Goal: Information Seeking & Learning: Learn about a topic

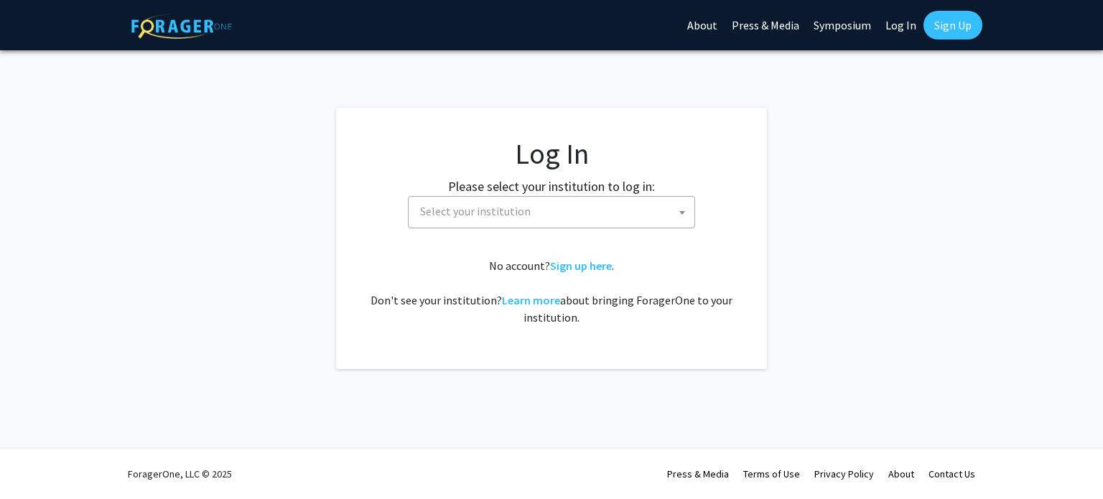
select select
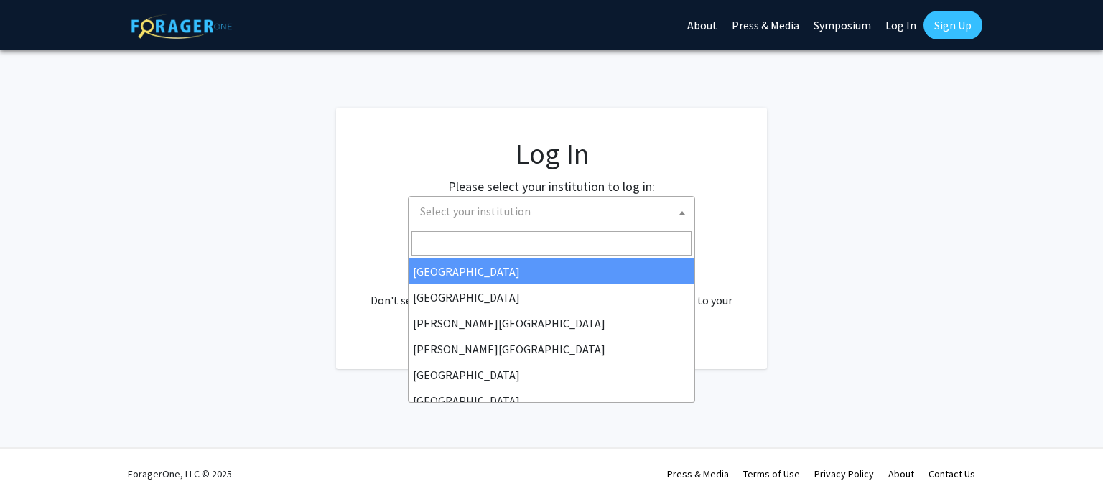
click at [675, 210] on span at bounding box center [682, 213] width 14 height 32
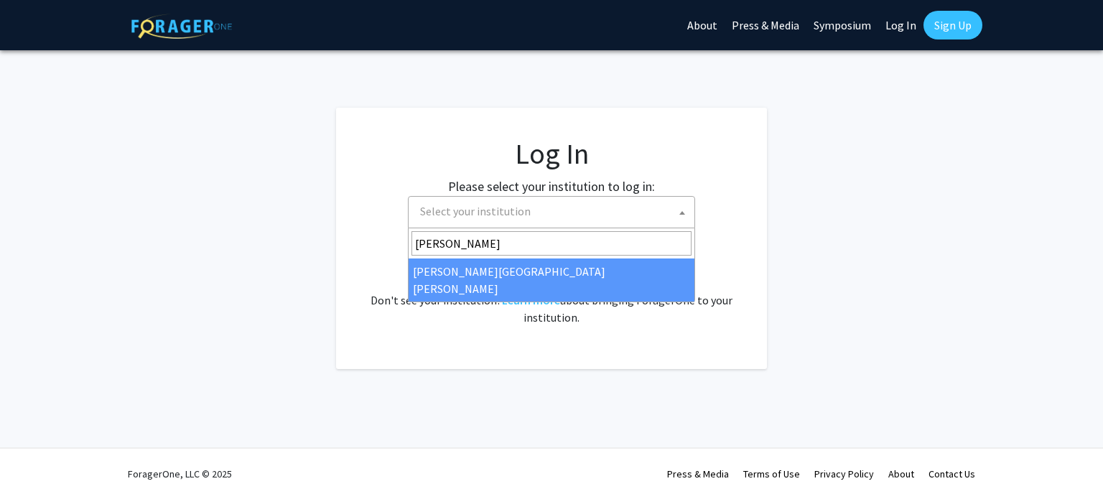
type input "JO"
select select "1"
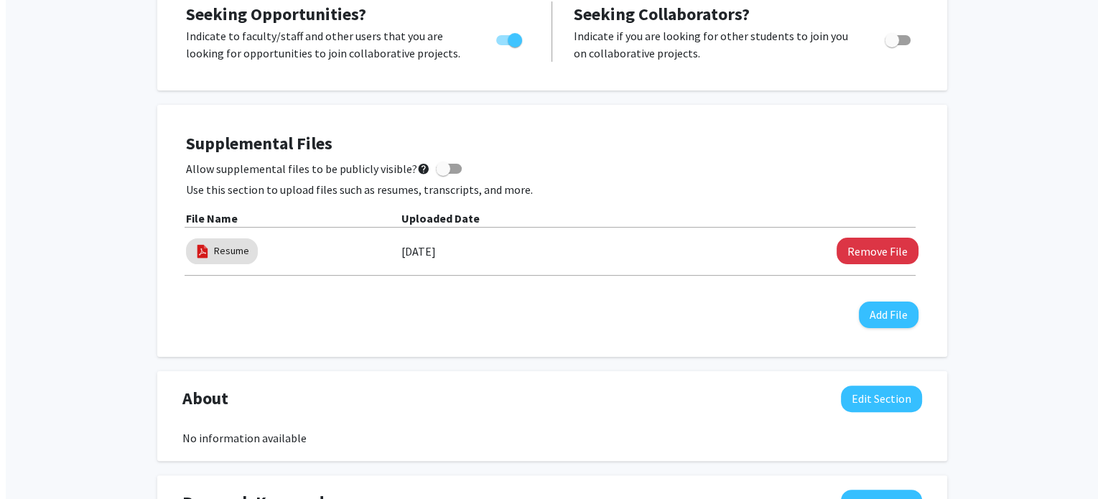
scroll to position [313, 0]
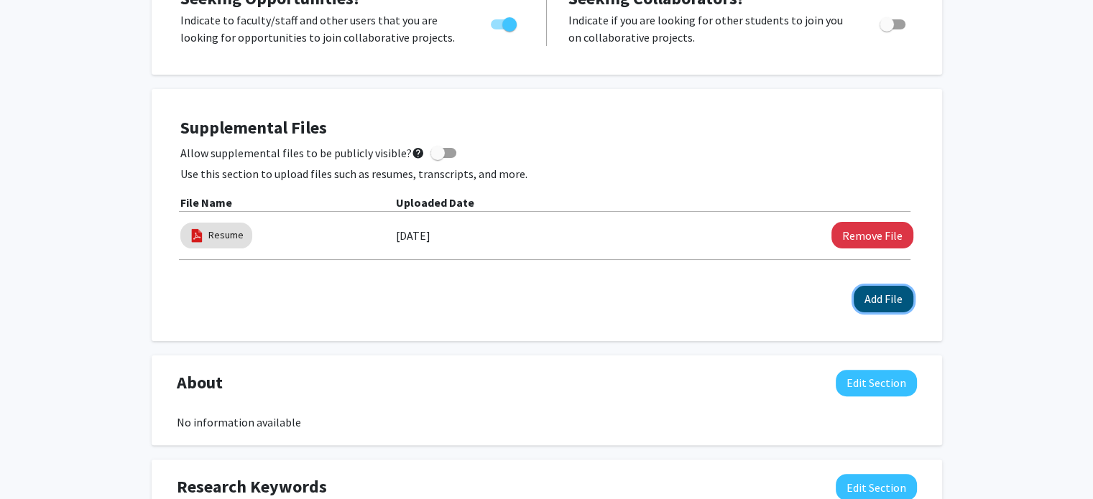
click at [897, 305] on button "Add File" at bounding box center [883, 299] width 60 height 27
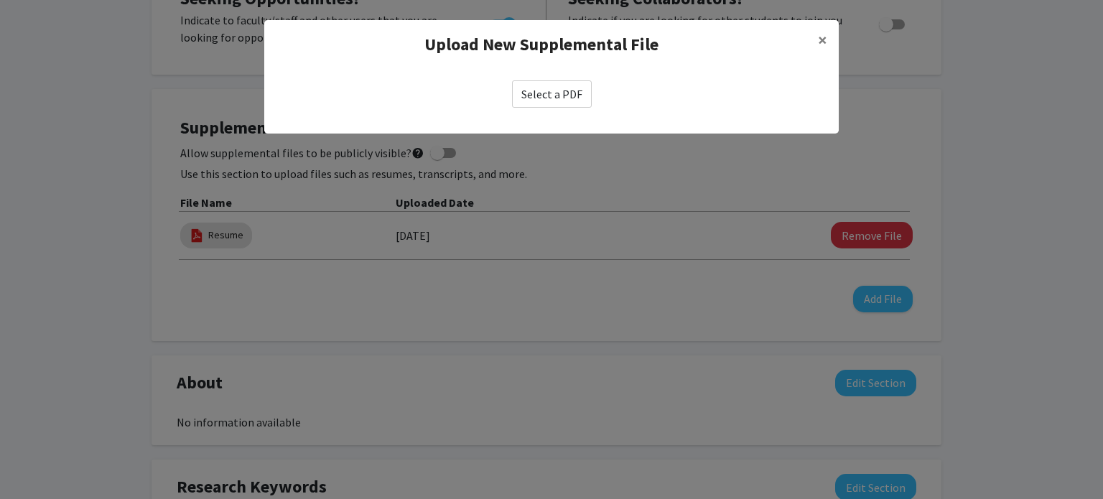
click at [555, 100] on label "Select a PDF" at bounding box center [552, 93] width 80 height 27
click at [0, 0] on input "Select a PDF" at bounding box center [0, 0] width 0 height 0
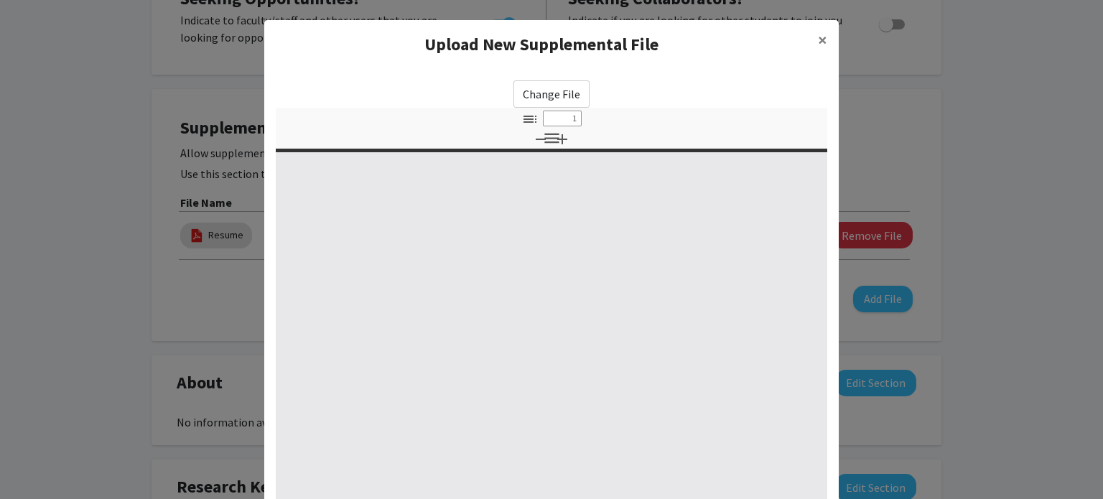
select select "custom"
type input "0"
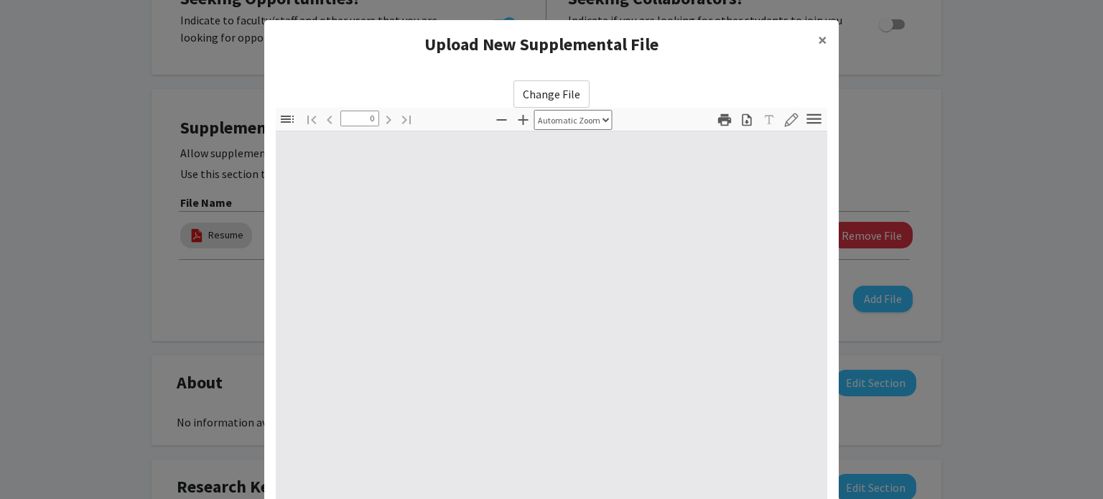
select select "custom"
type input "1"
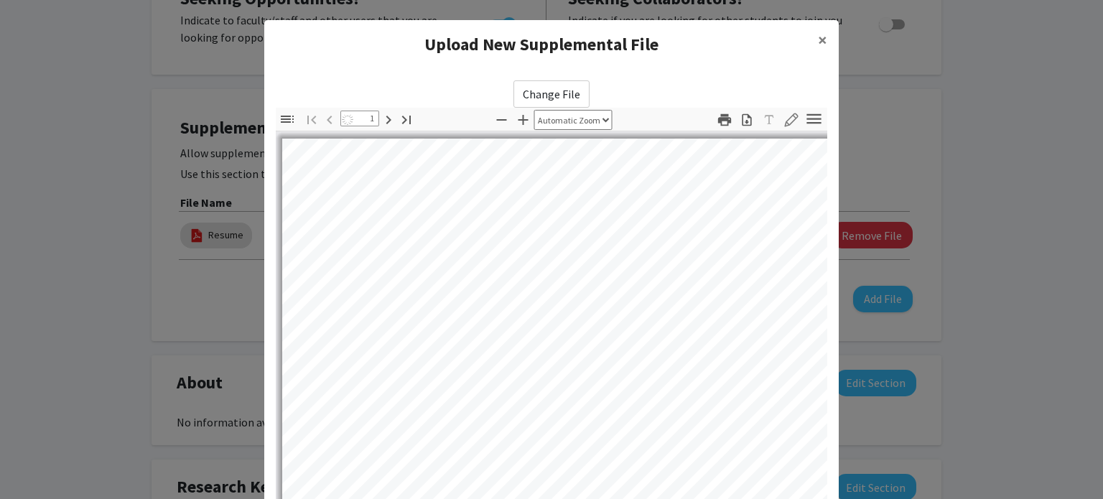
select select "auto"
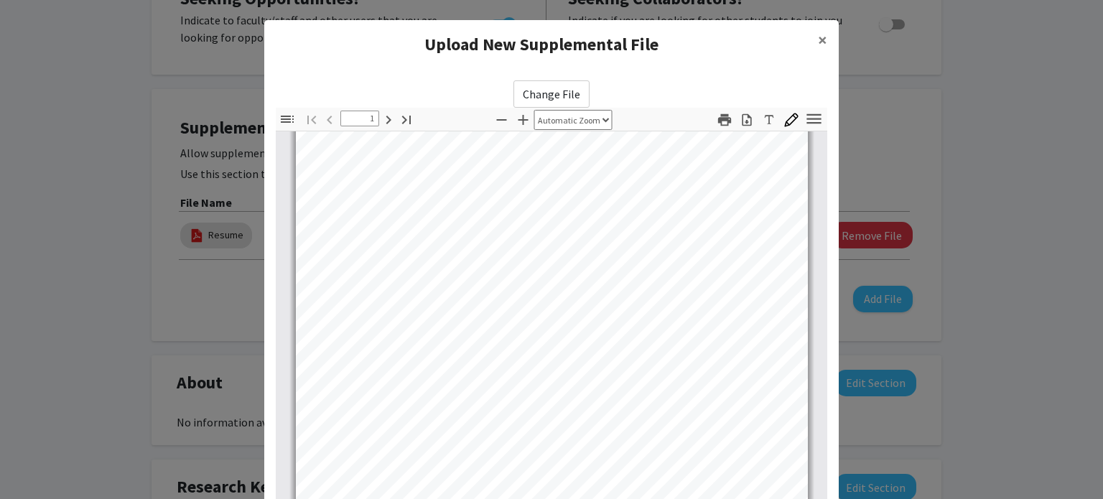
scroll to position [0, 0]
type input "2"
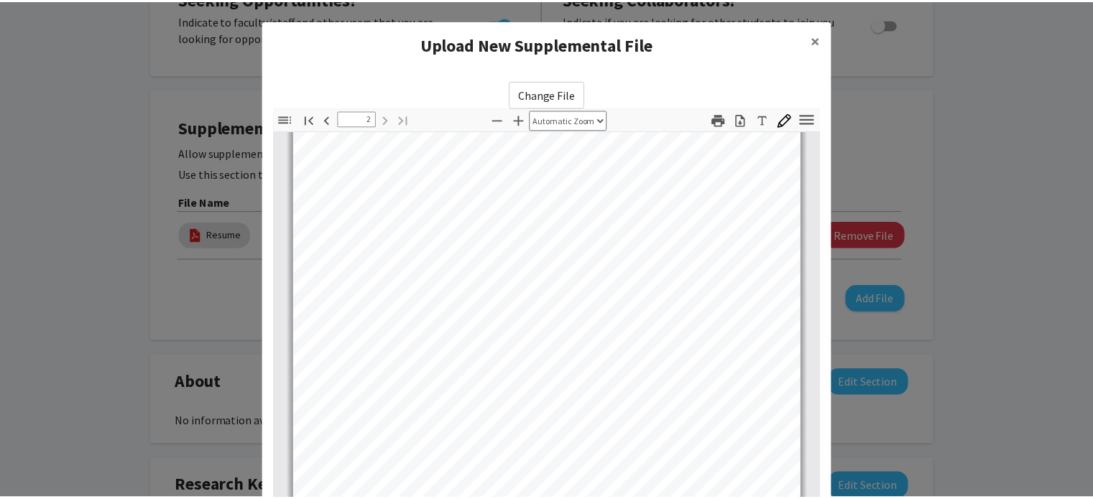
scroll to position [180, 0]
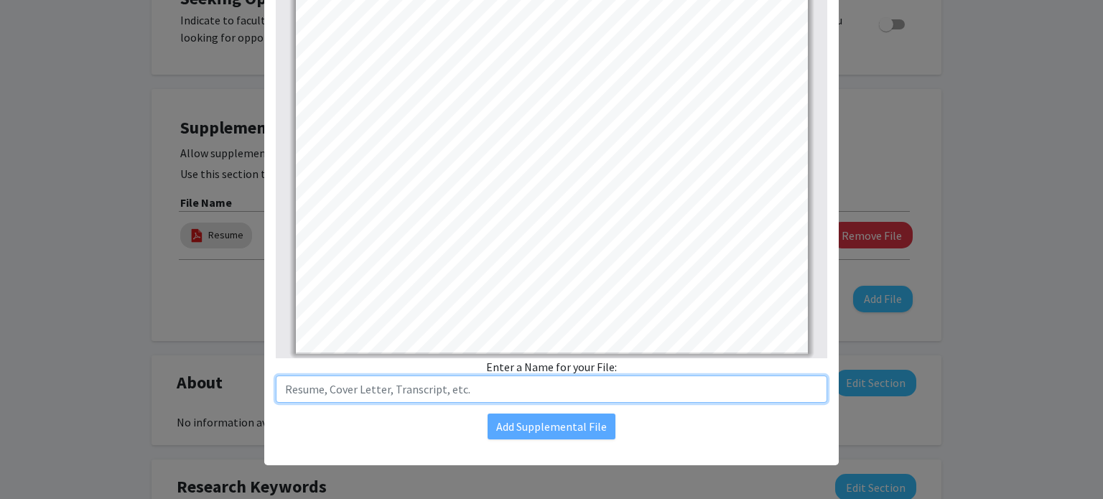
click at [439, 379] on input "text" at bounding box center [552, 389] width 552 height 27
type input "RESUME"
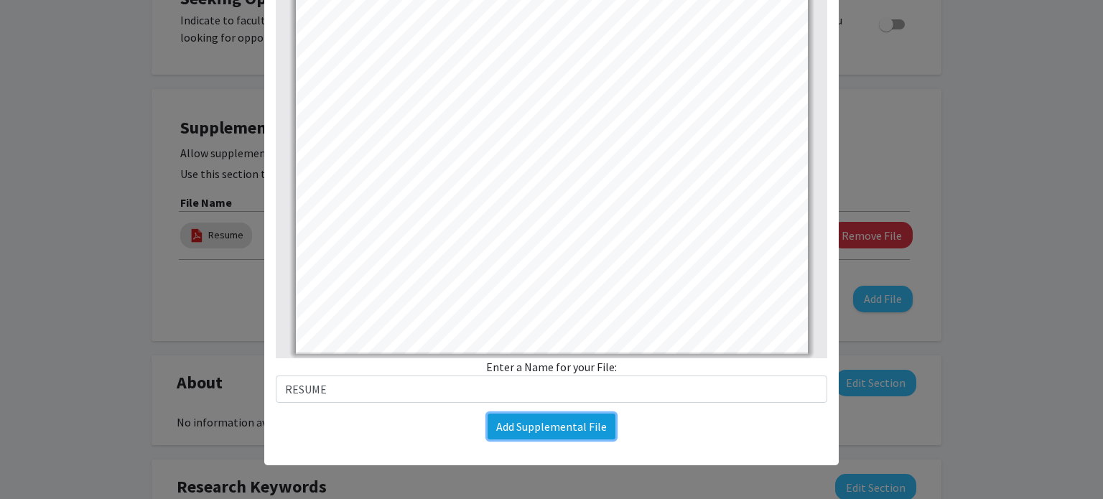
click at [519, 435] on button "Add Supplemental File" at bounding box center [552, 427] width 128 height 26
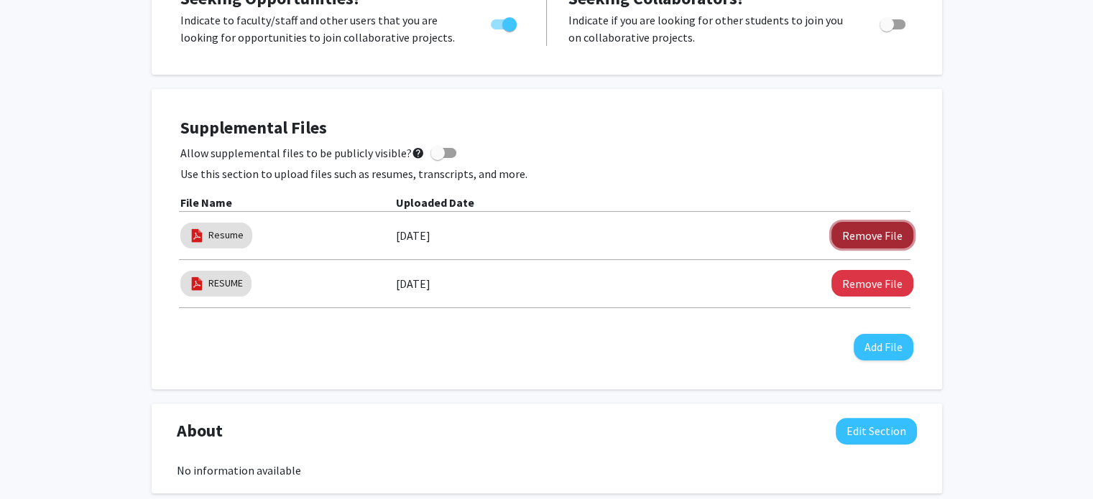
click at [901, 229] on button "Remove File" at bounding box center [872, 235] width 82 height 27
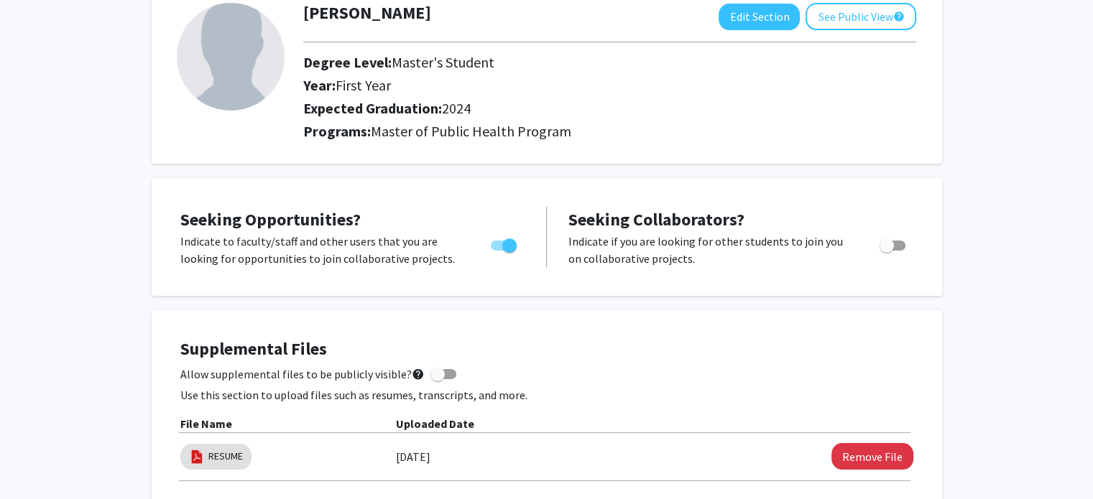
scroll to position [101, 0]
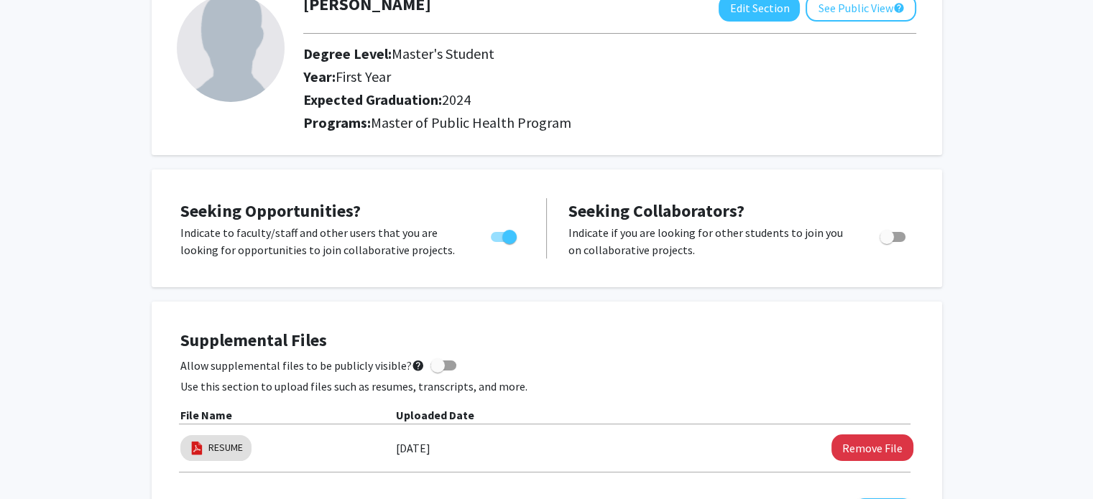
click at [440, 363] on span at bounding box center [443, 366] width 26 height 10
click at [437, 371] on input "Allow supplemental files to be publicly visible? help" at bounding box center [437, 371] width 1 height 1
checkbox input "true"
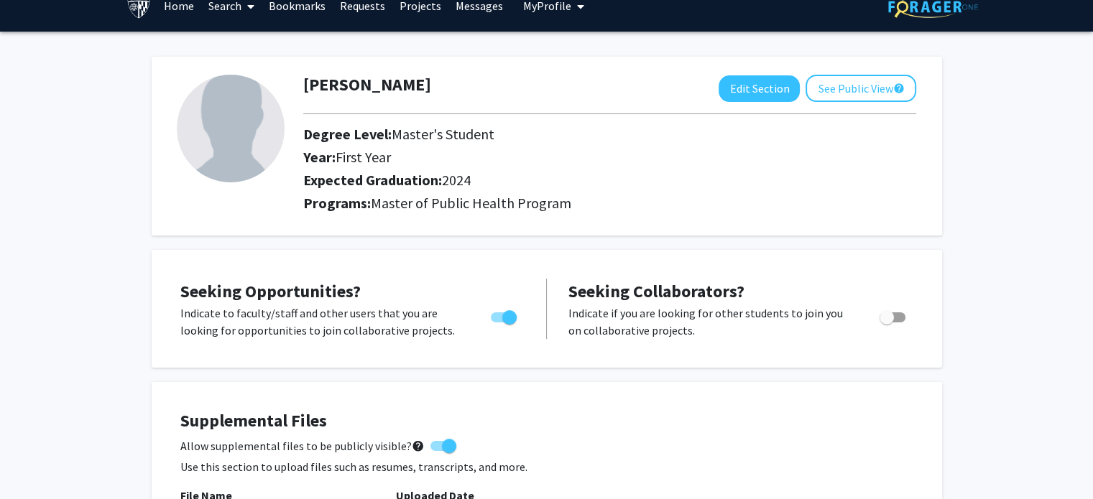
scroll to position [0, 0]
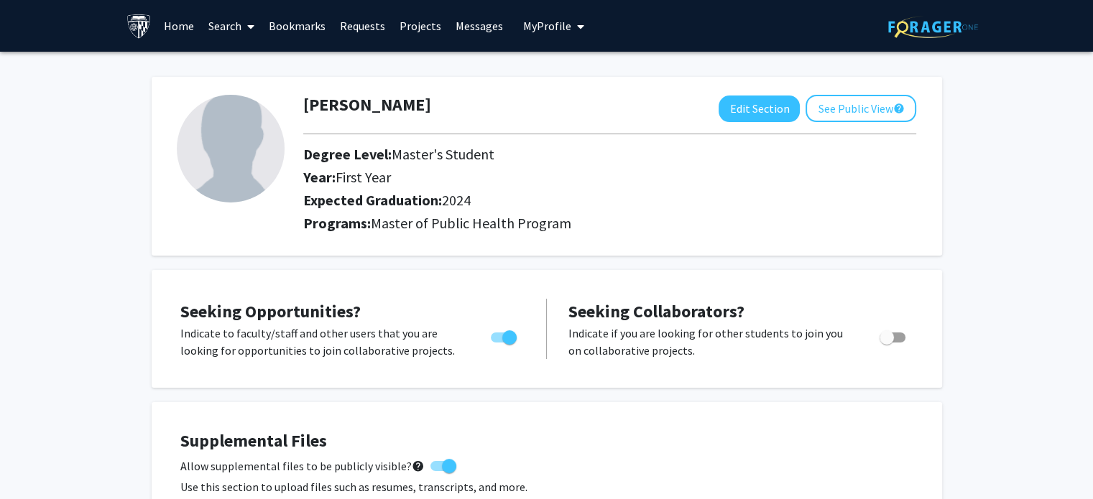
click at [252, 29] on icon at bounding box center [250, 26] width 7 height 11
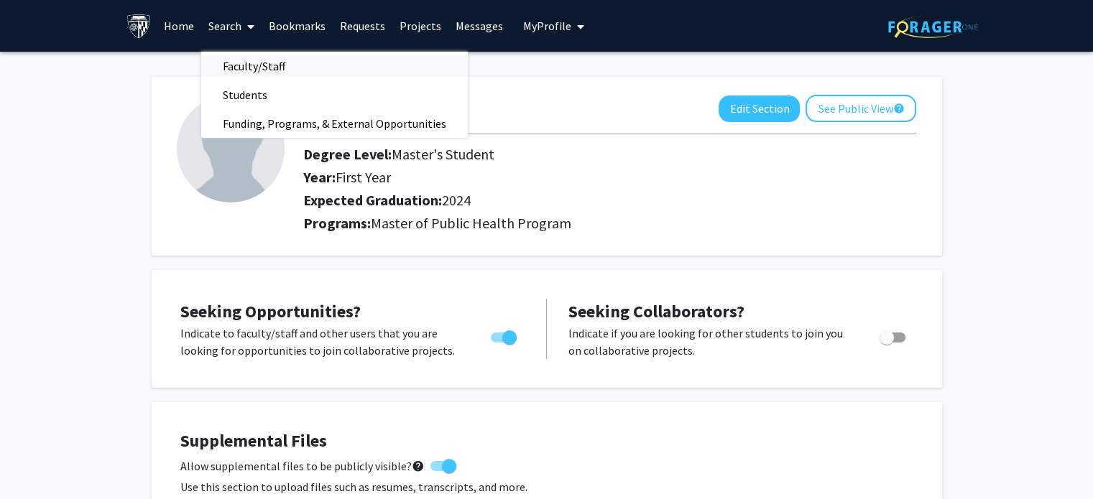
click at [248, 65] on span "Faculty/Staff" at bounding box center [254, 66] width 106 height 29
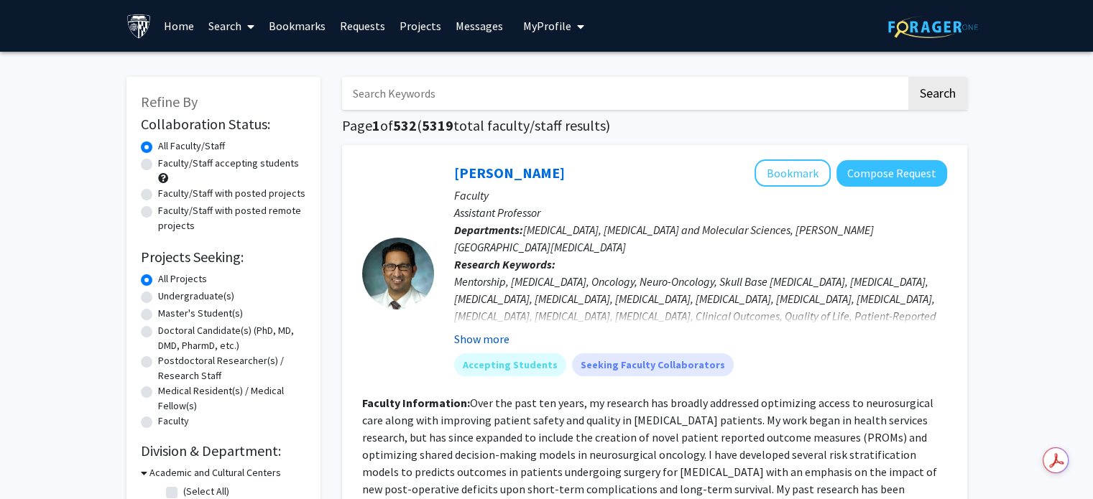
click at [466, 338] on button "Show more" at bounding box center [481, 338] width 55 height 17
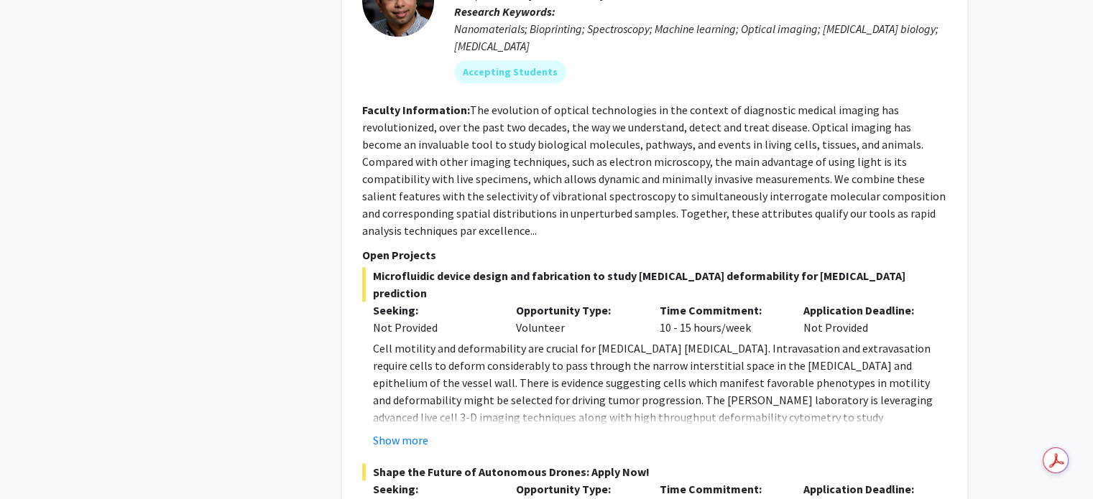
scroll to position [7503, 0]
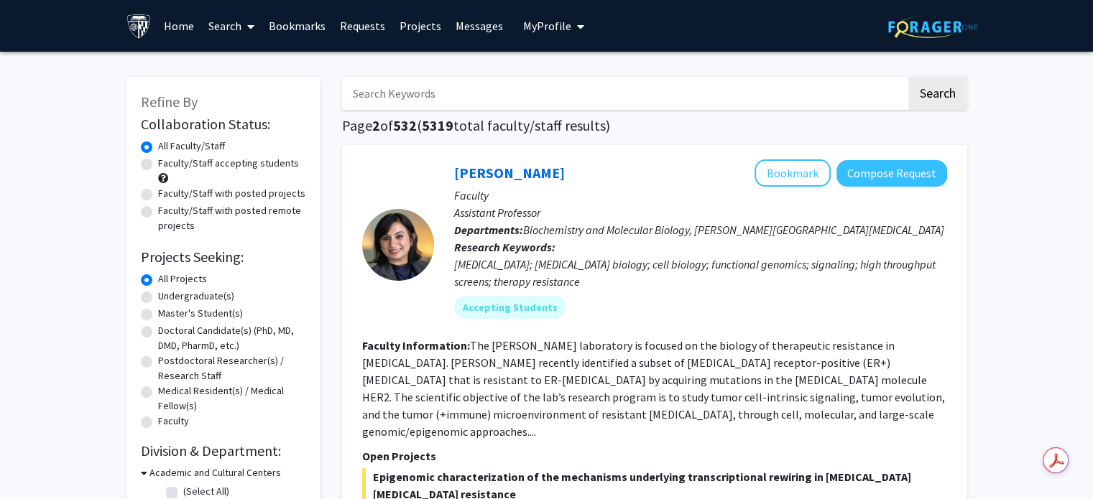
click at [158, 330] on label "Doctoral Candidate(s) (PhD, MD, DMD, PharmD, etc.)" at bounding box center [232, 338] width 148 height 30
click at [158, 330] on input "Doctoral Candidate(s) (PhD, MD, DMD, PharmD, etc.)" at bounding box center [162, 327] width 9 height 9
radio input "true"
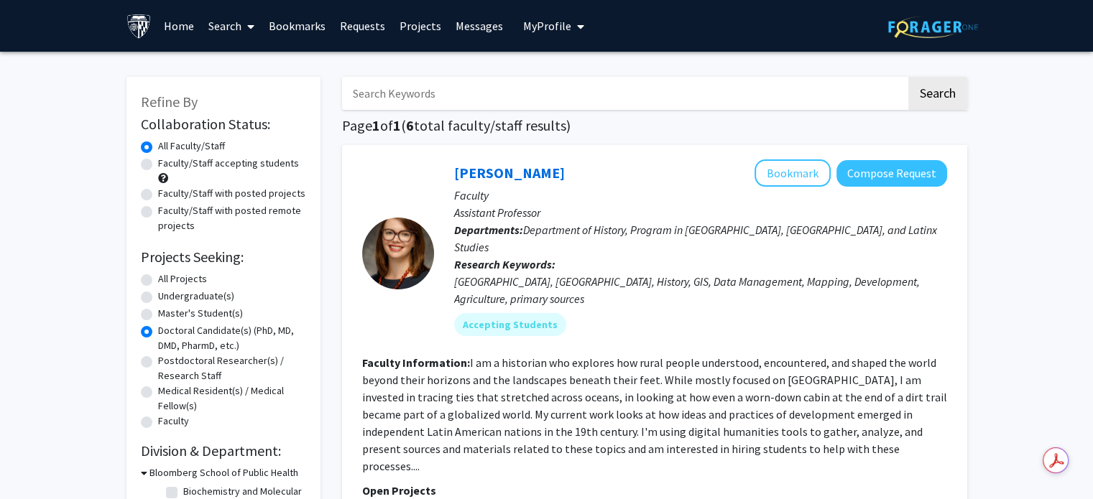
click at [158, 357] on label "Postdoctoral Researcher(s) / Research Staff" at bounding box center [232, 368] width 148 height 30
click at [158, 357] on input "Postdoctoral Researcher(s) / Research Staff" at bounding box center [162, 357] width 9 height 9
radio input "true"
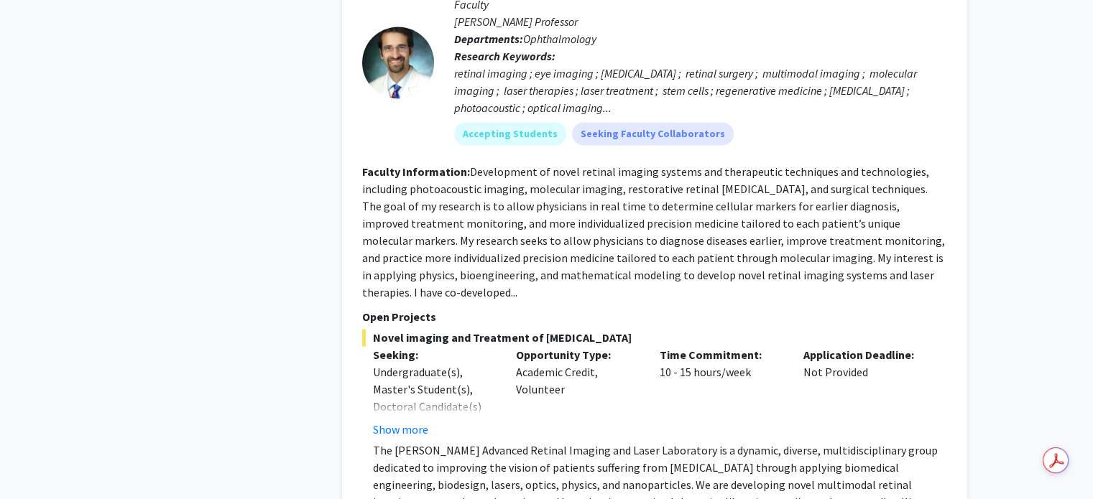
scroll to position [2342, 0]
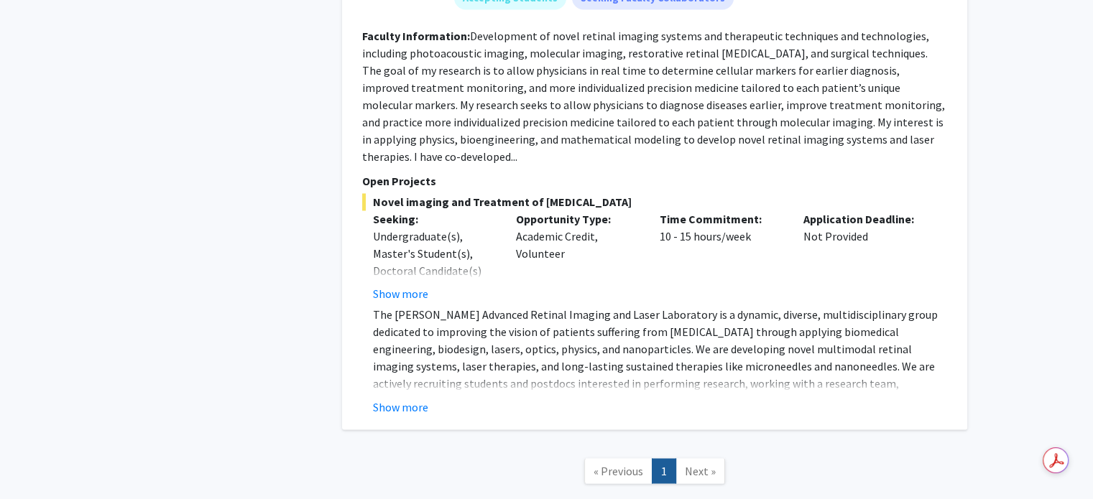
click at [687, 463] on span "Next »" at bounding box center [700, 470] width 31 height 14
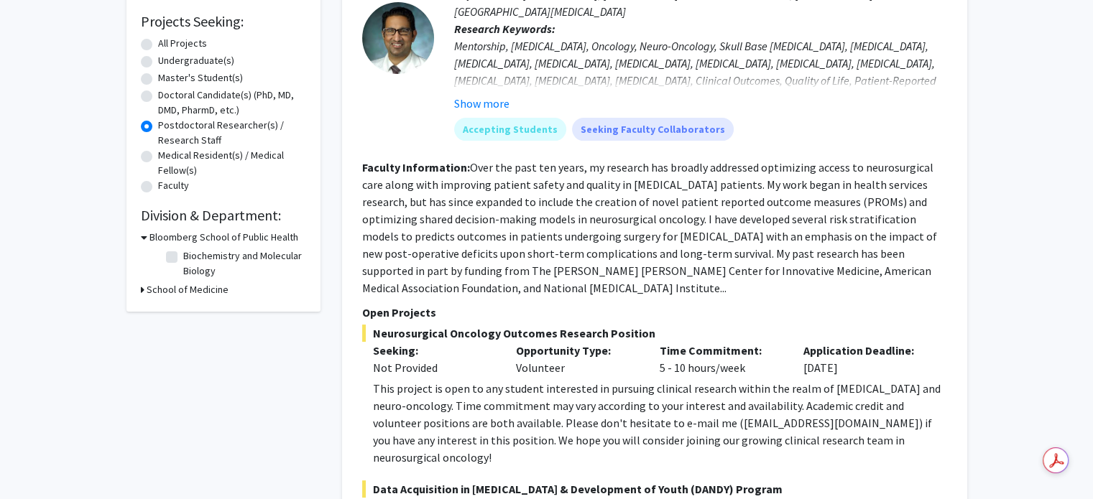
scroll to position [213, 0]
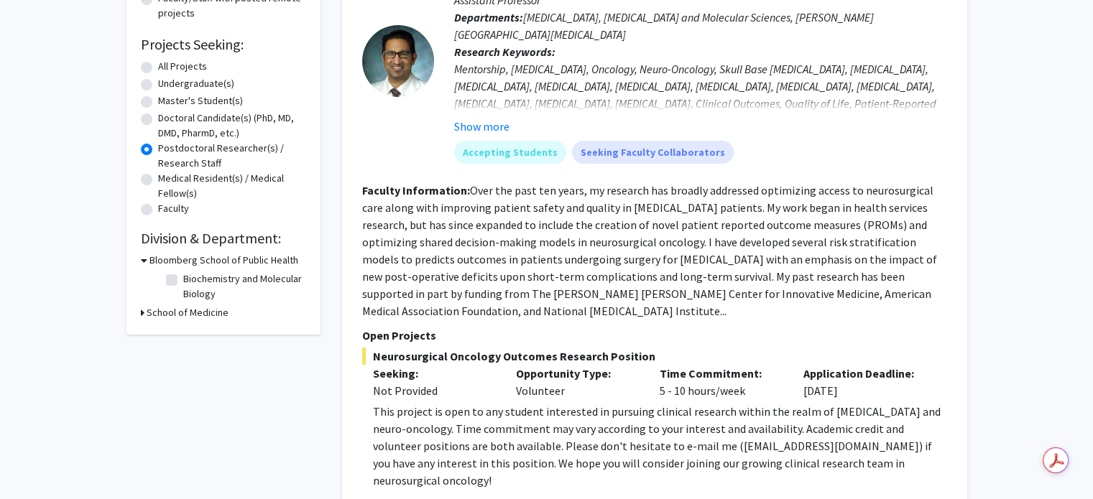
click at [157, 181] on div "Medical Resident(s) / Medical Fellow(s)" at bounding box center [223, 186] width 165 height 30
click at [158, 179] on label "Medical Resident(s) / Medical Fellow(s)" at bounding box center [232, 186] width 148 height 30
click at [158, 179] on input "Medical Resident(s) / Medical Fellow(s)" at bounding box center [162, 175] width 9 height 9
radio input "true"
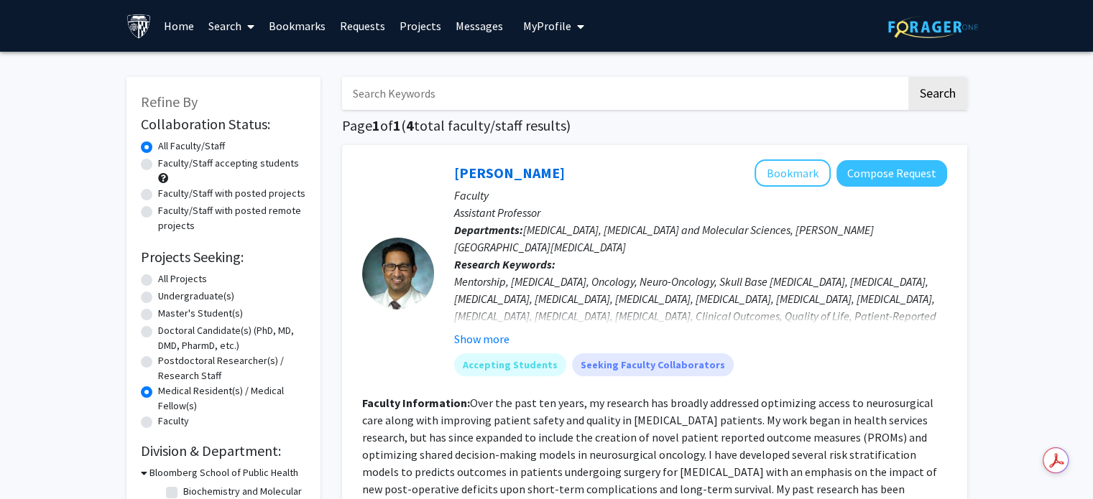
click at [158, 361] on label "Postdoctoral Researcher(s) / Research Staff" at bounding box center [232, 368] width 148 height 30
click at [158, 361] on input "Postdoctoral Researcher(s) / Research Staff" at bounding box center [162, 357] width 9 height 9
radio input "true"
